Goal: Find specific page/section: Find specific page/section

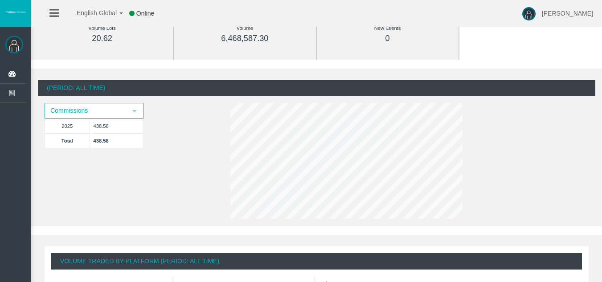
scroll to position [136, 0]
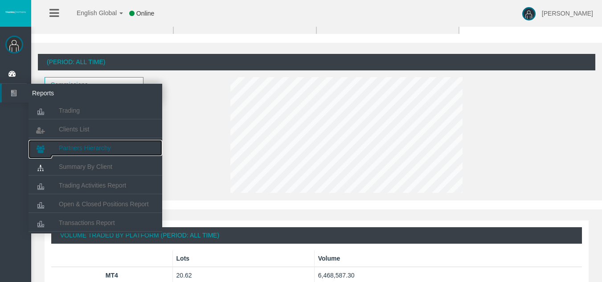
click at [85, 147] on span "Partners Hierarchy" at bounding box center [85, 147] width 52 height 7
